Goal: Transaction & Acquisition: Purchase product/service

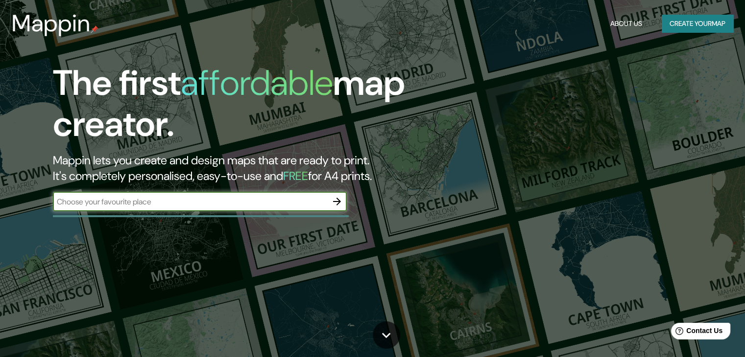
click at [318, 202] on input "text" at bounding box center [190, 201] width 274 height 11
type input "PREDIO DE LA VIRGEN MENDOZA"
click at [337, 200] on icon "button" at bounding box center [337, 202] width 12 height 12
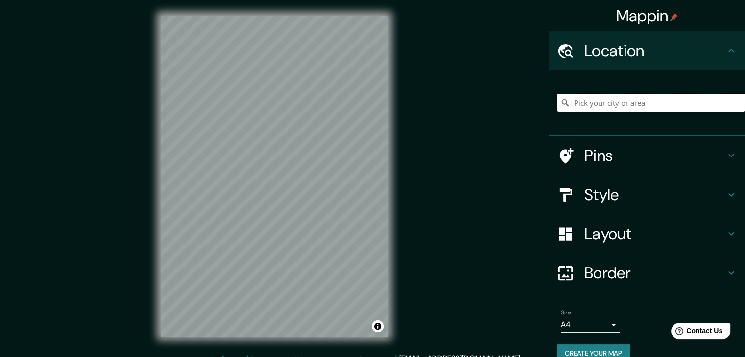
click at [597, 106] on input "Pick your city or area" at bounding box center [651, 103] width 188 height 18
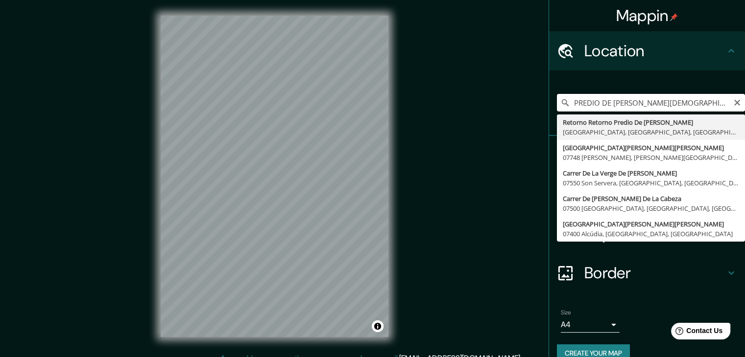
drag, startPoint x: 662, startPoint y: 100, endPoint x: 513, endPoint y: 118, distance: 149.9
click at [513, 118] on div "Mappin Location PREDIO DE LA VIRGEN Retorno Retorno Predio De La Virgen 91150 X…" at bounding box center [372, 184] width 745 height 369
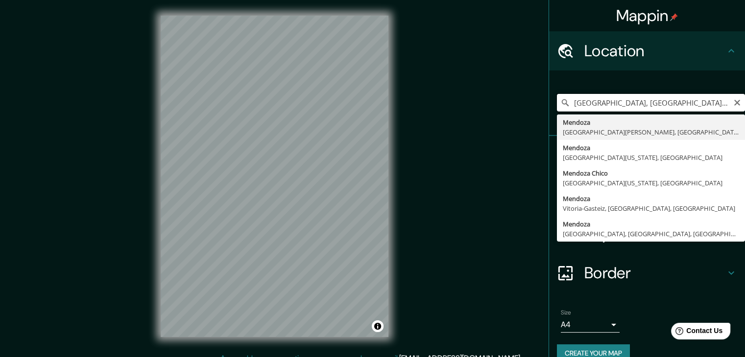
type input "Mendoza, Provincia de Mendoza, Argentina"
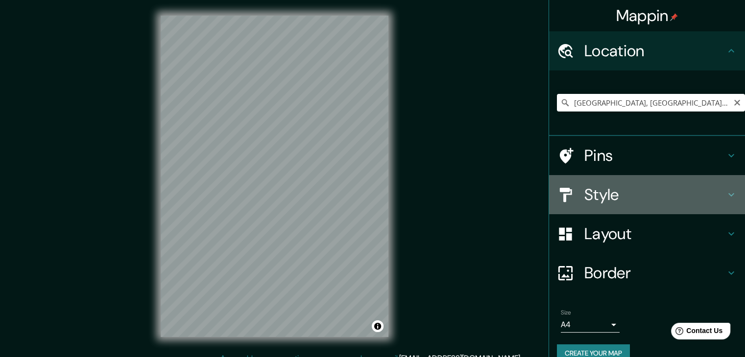
click at [725, 195] on icon at bounding box center [731, 195] width 12 height 12
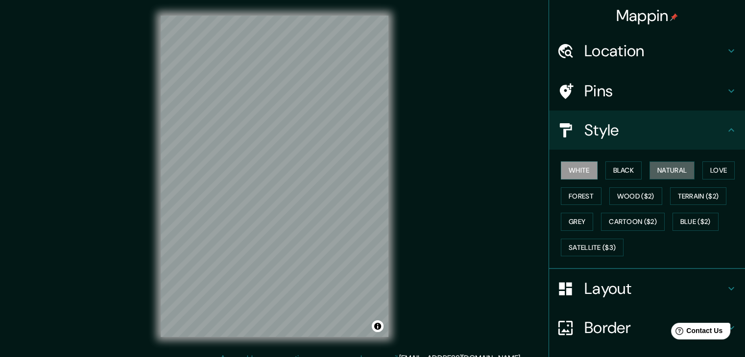
drag, startPoint x: 669, startPoint y: 167, endPoint x: 468, endPoint y: 207, distance: 205.0
click at [669, 167] on button "Natural" at bounding box center [671, 171] width 45 height 18
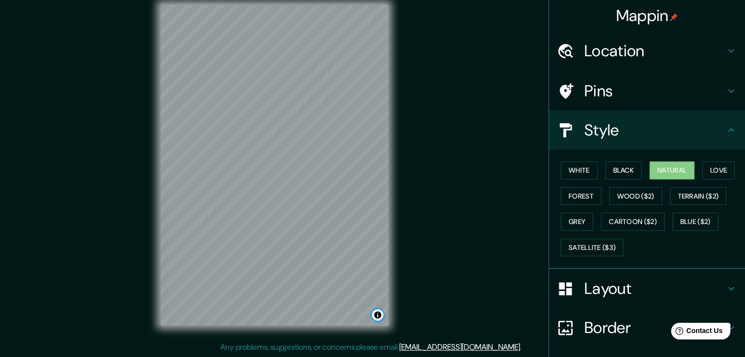
click at [379, 316] on button "Toggle attribution" at bounding box center [378, 315] width 12 height 12
click at [359, 320] on div "© Mapbox © OpenStreetMap Improve this map" at bounding box center [310, 315] width 145 height 12
click at [357, 313] on link "Improve this map" at bounding box center [345, 315] width 48 height 7
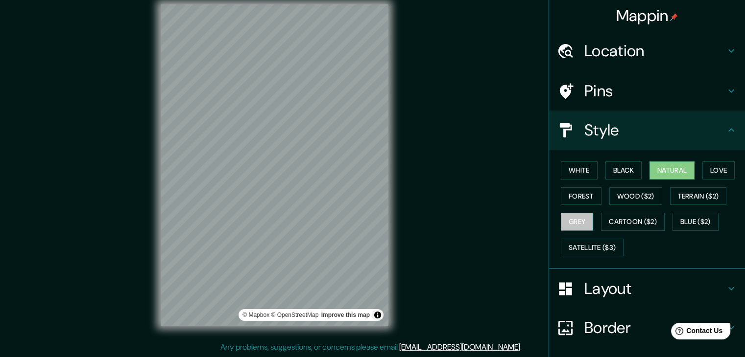
click at [577, 221] on button "Grey" at bounding box center [577, 222] width 32 height 18
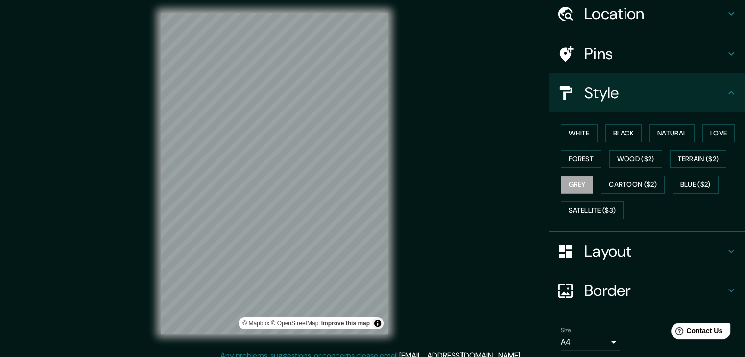
scroll to position [71, 0]
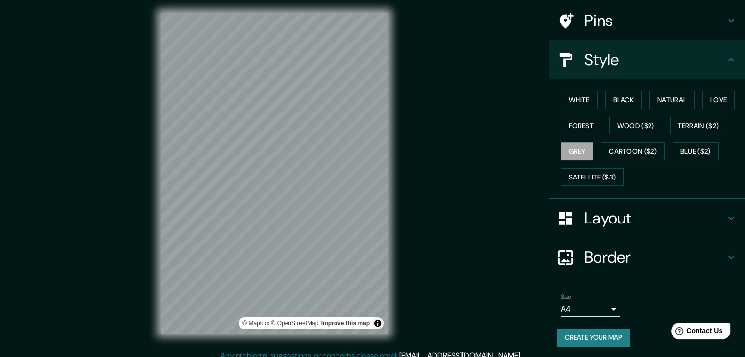
click at [607, 306] on body "Mappin Location Mendoza, Provincia de Mendoza, Argentina Mendoza Provincia de M…" at bounding box center [372, 175] width 745 height 357
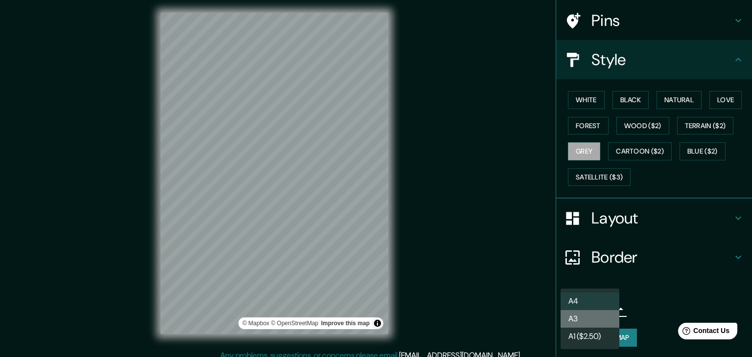
click at [589, 316] on li "A3" at bounding box center [590, 319] width 59 height 18
type input "a4"
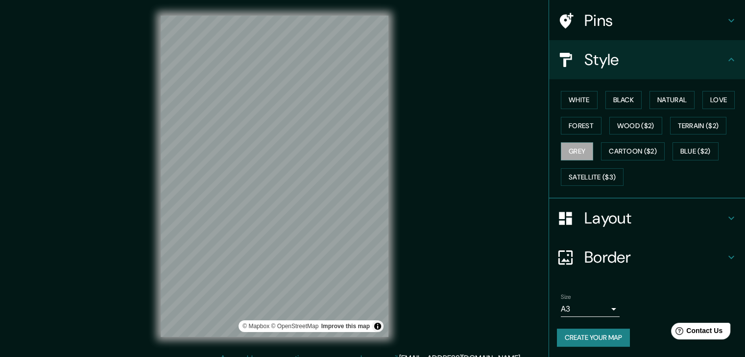
scroll to position [0, 0]
